Goal: Find specific fact: Find specific fact

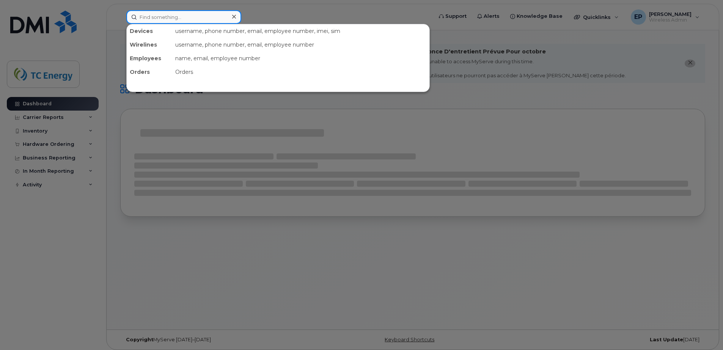
click at [176, 13] on input at bounding box center [183, 17] width 115 height 14
paste input "5561662560"
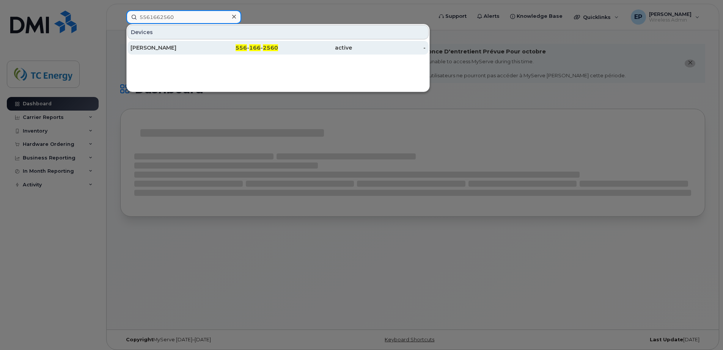
type input "5561662560"
click at [165, 51] on div "[PERSON_NAME]" at bounding box center [167, 48] width 74 height 8
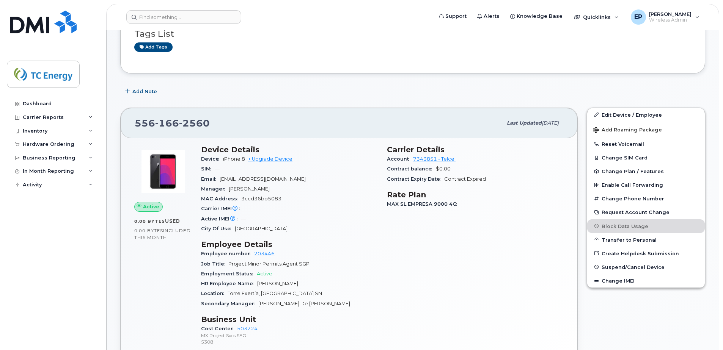
scroll to position [152, 0]
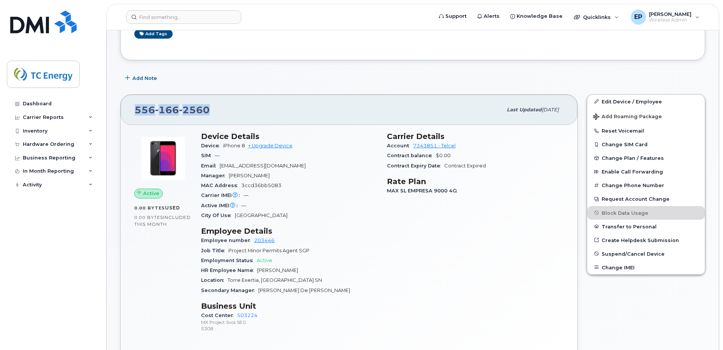
drag, startPoint x: 209, startPoint y: 113, endPoint x: 137, endPoint y: 108, distance: 72.2
click at [137, 108] on div "556 166 2560" at bounding box center [318, 110] width 367 height 16
copy span "556 166 2560"
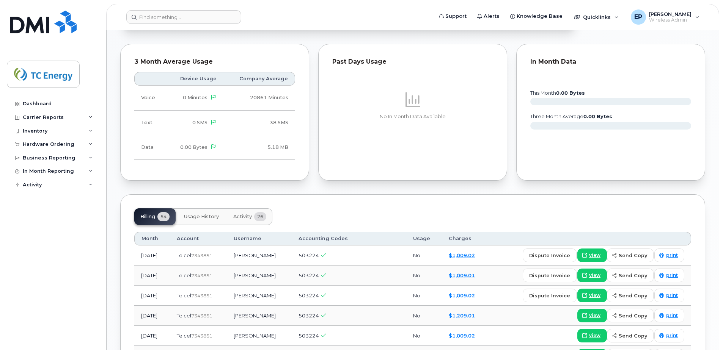
scroll to position [493, 0]
